Goal: Communication & Community: Participate in discussion

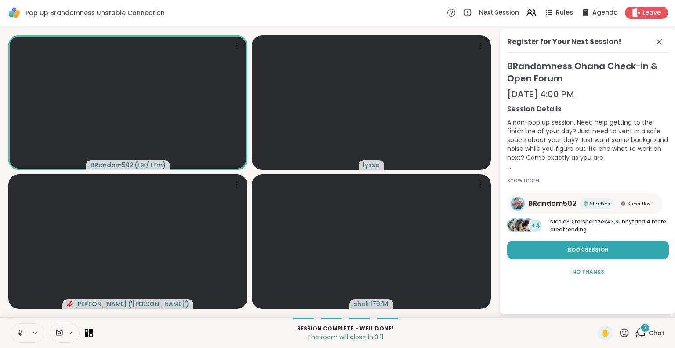
click at [18, 331] on icon at bounding box center [20, 333] width 8 height 8
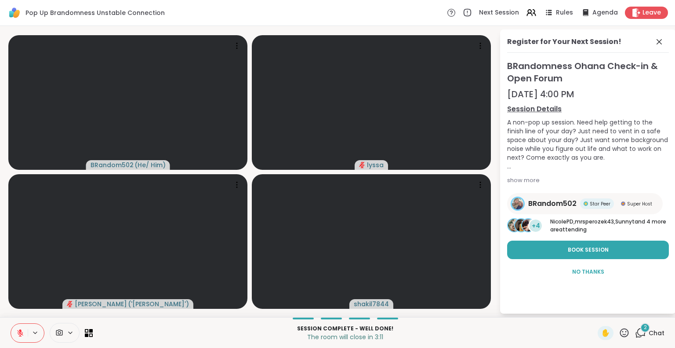
click at [0, 234] on div "BRandom502 ( He/ Him ) [PERSON_NAME] ( '[PERSON_NAME]' ) shakil7844 Register fo…" at bounding box center [337, 171] width 675 height 291
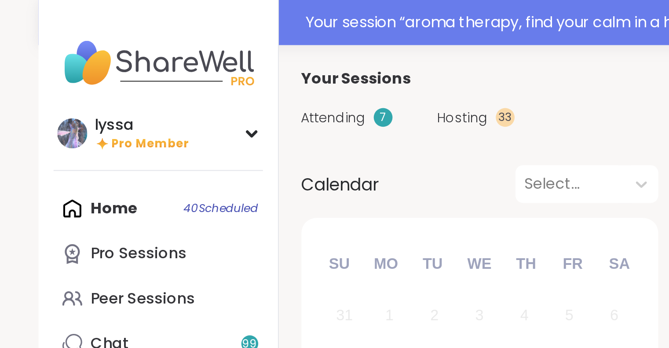
click at [86, 80] on div at bounding box center [74, 80] width 98 height 0
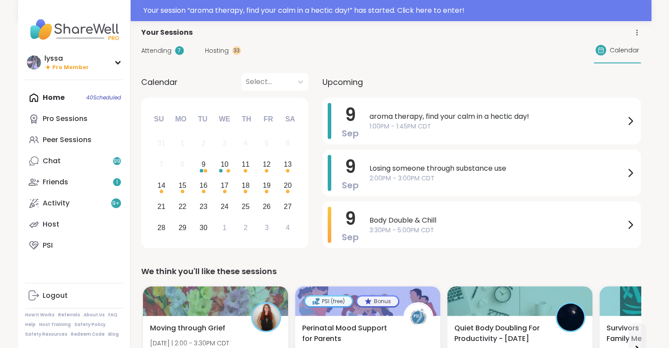
scroll to position [4, 0]
click at [77, 132] on link "Peer Sessions" at bounding box center [74, 139] width 98 height 21
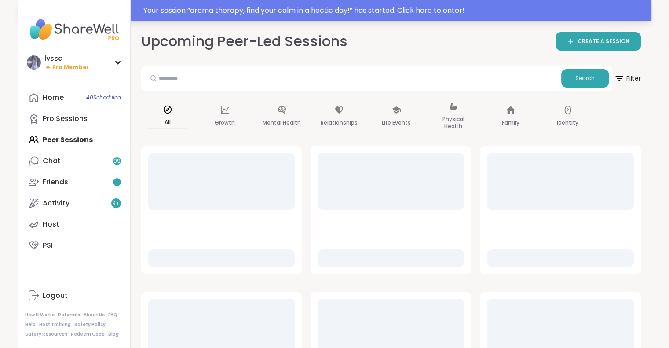
click at [307, 8] on div "Your session “ aroma therapy, find your calm in a hectic day! ” has started. Cl…" at bounding box center [394, 10] width 502 height 11
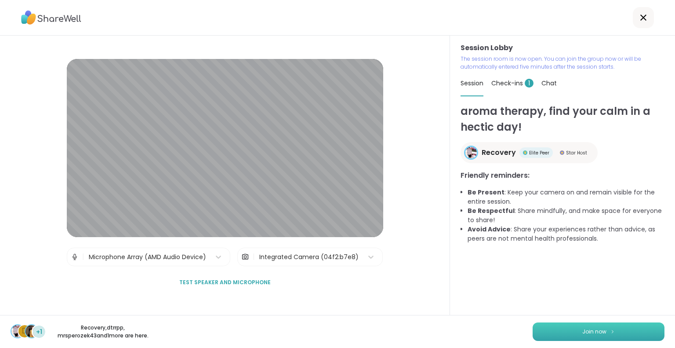
click at [564, 327] on button "Join now" at bounding box center [599, 331] width 132 height 18
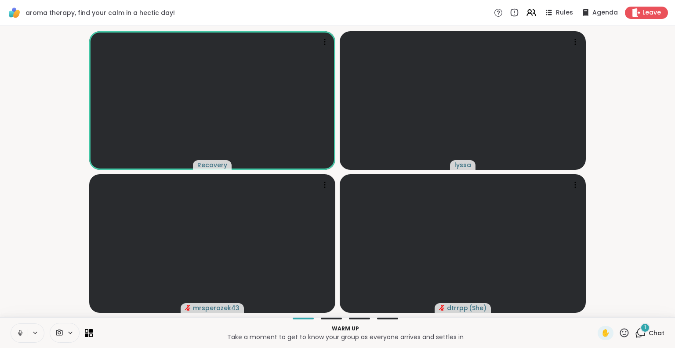
click at [20, 331] on icon at bounding box center [20, 333] width 8 height 8
click at [69, 68] on video-player-container "Recovery lyssa mrsperozek43 dtrrpp ( She )" at bounding box center [337, 171] width 665 height 284
click at [116, 32] on video at bounding box center [212, 100] width 246 height 138
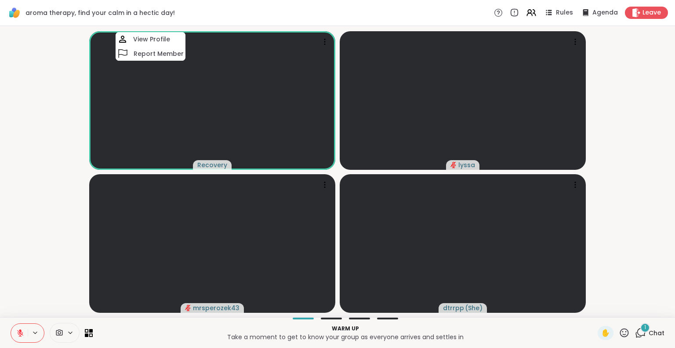
click at [35, 105] on video-player-container "Recovery View Profile Report Member [PERSON_NAME] mrsperozek43 dtrrpp ( She )" at bounding box center [337, 171] width 665 height 284
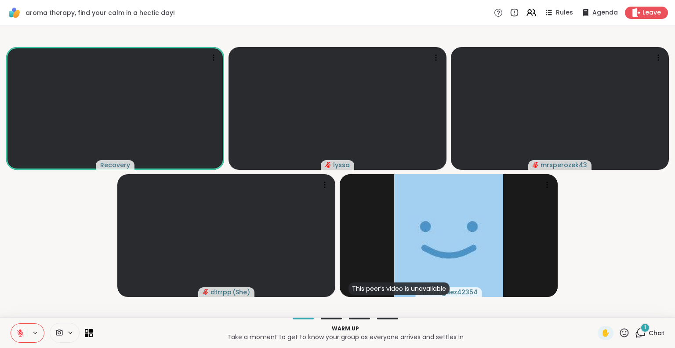
click at [674, 211] on html "aroma therapy, find your calm in a hectic day! Rules Agenda Leave Recovery lyss…" at bounding box center [337, 174] width 675 height 348
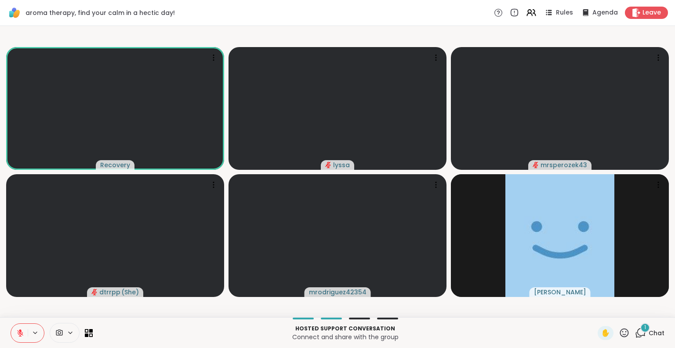
click at [20, 333] on icon at bounding box center [20, 333] width 6 height 6
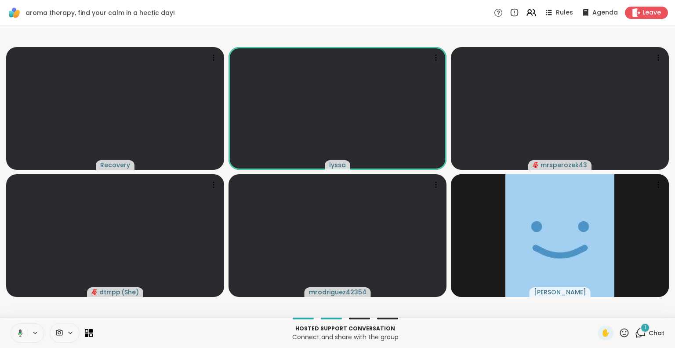
click at [19, 331] on icon at bounding box center [20, 332] width 5 height 7
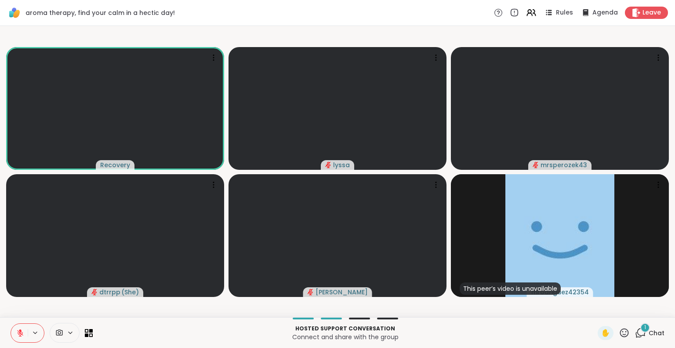
click at [18, 332] on icon at bounding box center [20, 333] width 8 height 8
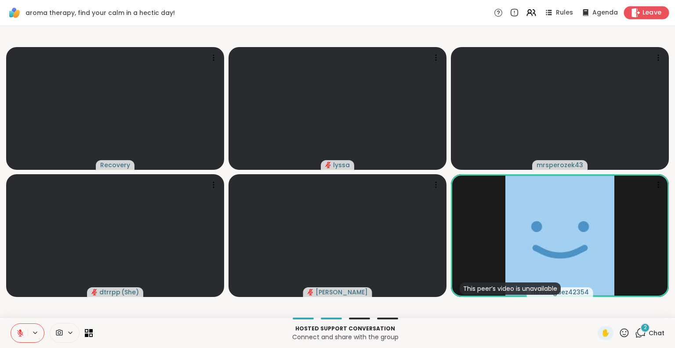
click at [632, 10] on icon at bounding box center [636, 12] width 8 height 9
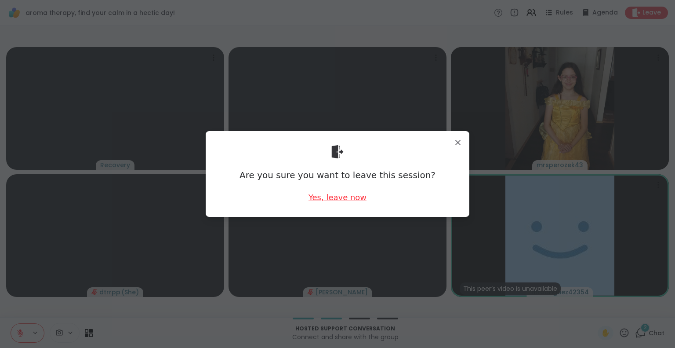
click at [338, 195] on div "Yes, leave now" at bounding box center [338, 197] width 58 height 11
